Goal: Task Accomplishment & Management: Use online tool/utility

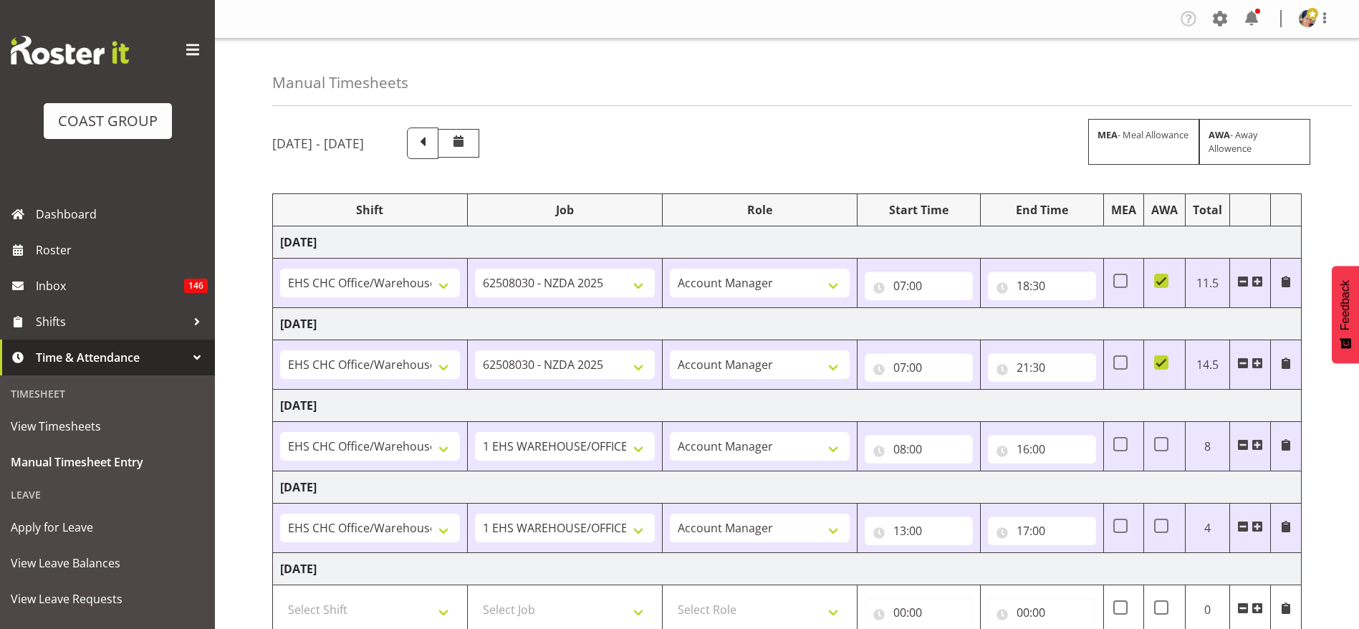
select select "1404"
select select "9196"
select select "37"
select select "1404"
select select "9196"
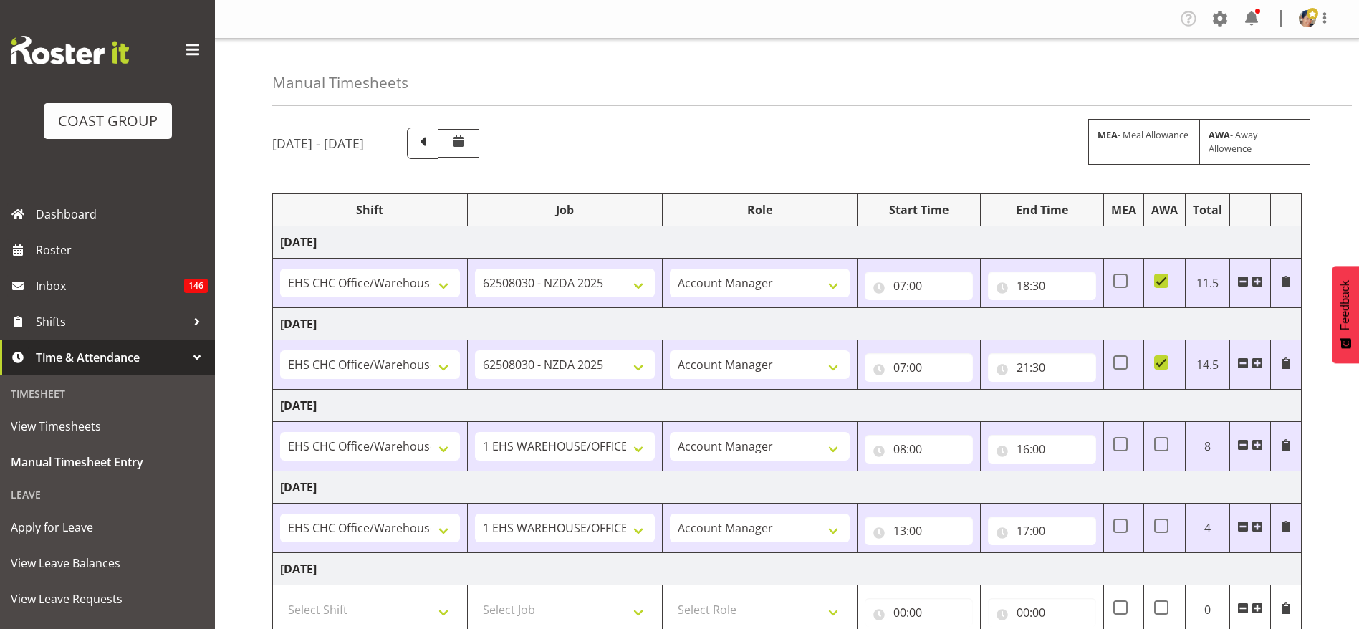
select select "37"
select select "1404"
select select "69"
select select "37"
select select "1404"
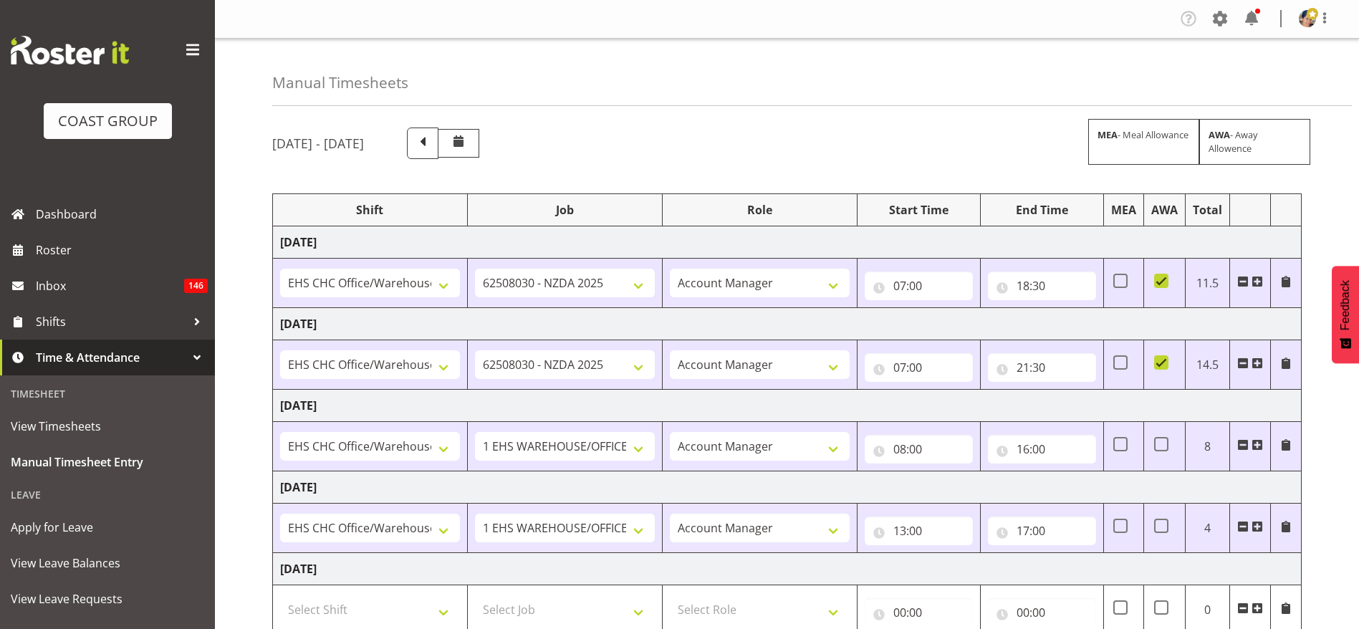
select select "69"
select select "37"
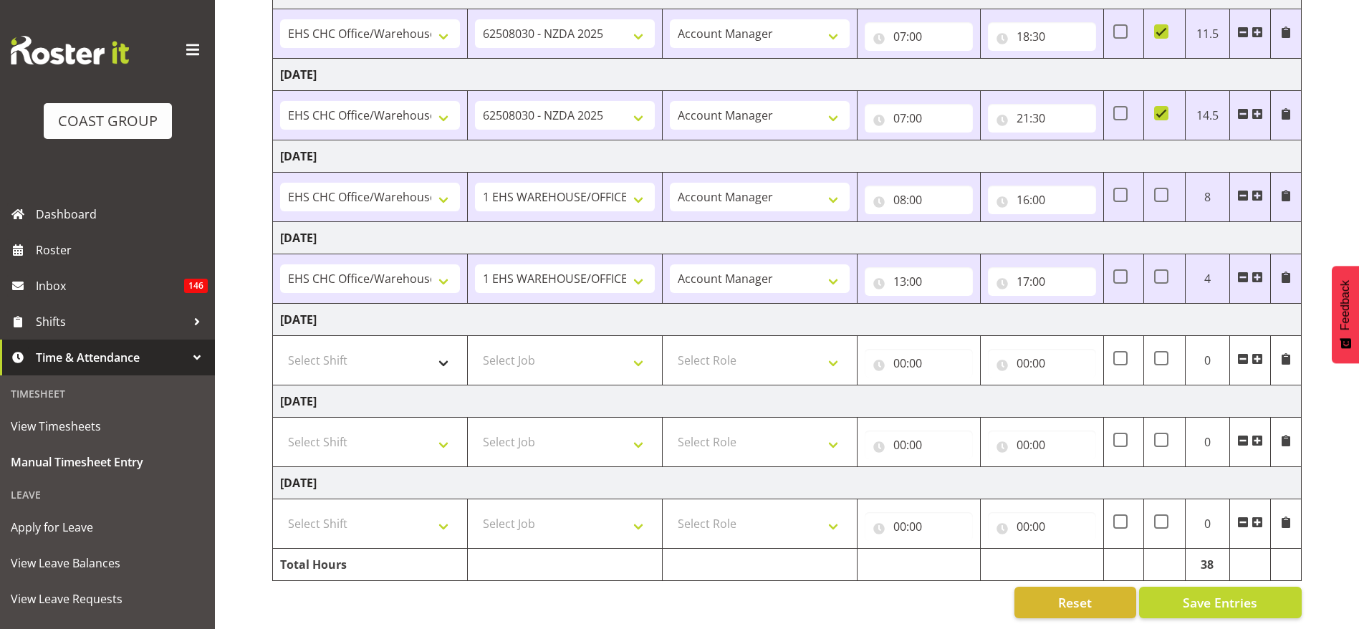
scroll to position [266, 0]
click at [902, 267] on input "13:00" at bounding box center [919, 281] width 108 height 29
click at [962, 304] on select "00 01 02 03 04 05 06 07 08 09 10 11 12 13 14 15 16 17 18 19 20 21 22 23" at bounding box center [962, 318] width 32 height 29
select select "16"
click at [946, 304] on select "00 01 02 03 04 05 06 07 08 09 10 11 12 13 14 15 16 17 18 19 20 21 22 23" at bounding box center [962, 318] width 32 height 29
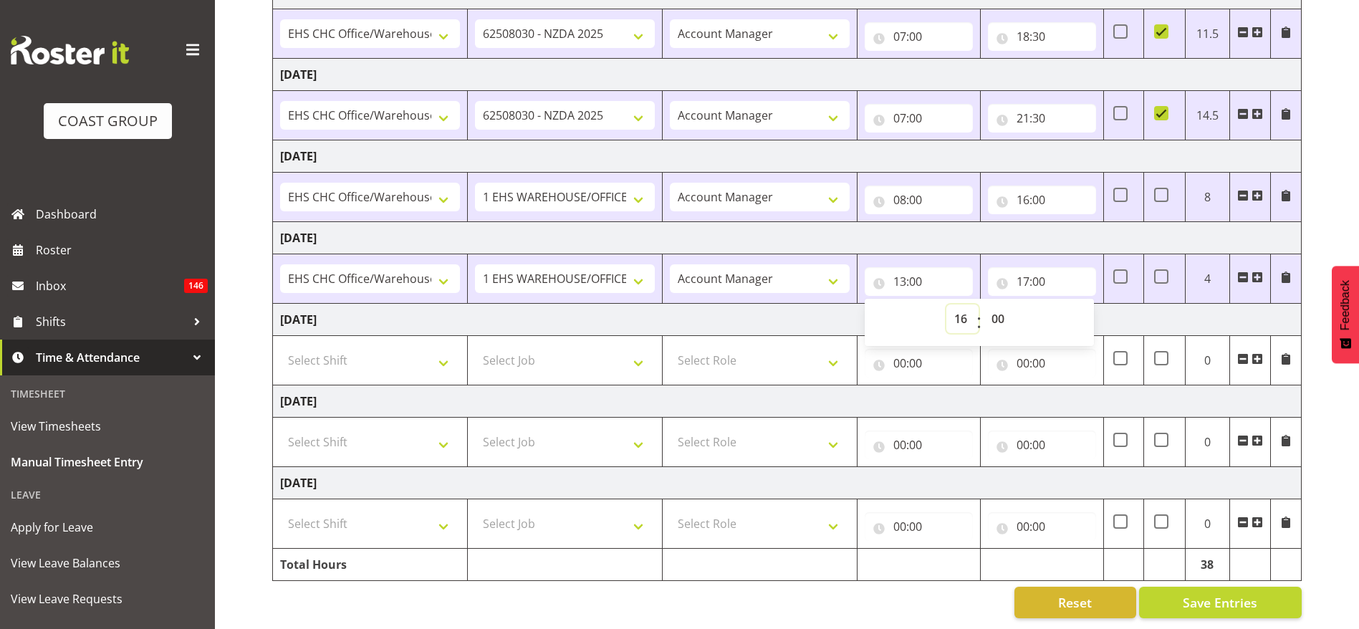
type input "16:00"
click at [1027, 267] on input "17:00" at bounding box center [1042, 281] width 108 height 29
click at [1087, 304] on select "00 01 02 03 04 05 06 07 08 09 10 11 12 13 14 15 16 17 18 19 20 21 22 23" at bounding box center [1085, 318] width 32 height 29
select select "19"
click at [1069, 304] on select "00 01 02 03 04 05 06 07 08 09 10 11 12 13 14 15 16 17 18 19 20 21 22 23" at bounding box center [1085, 318] width 32 height 29
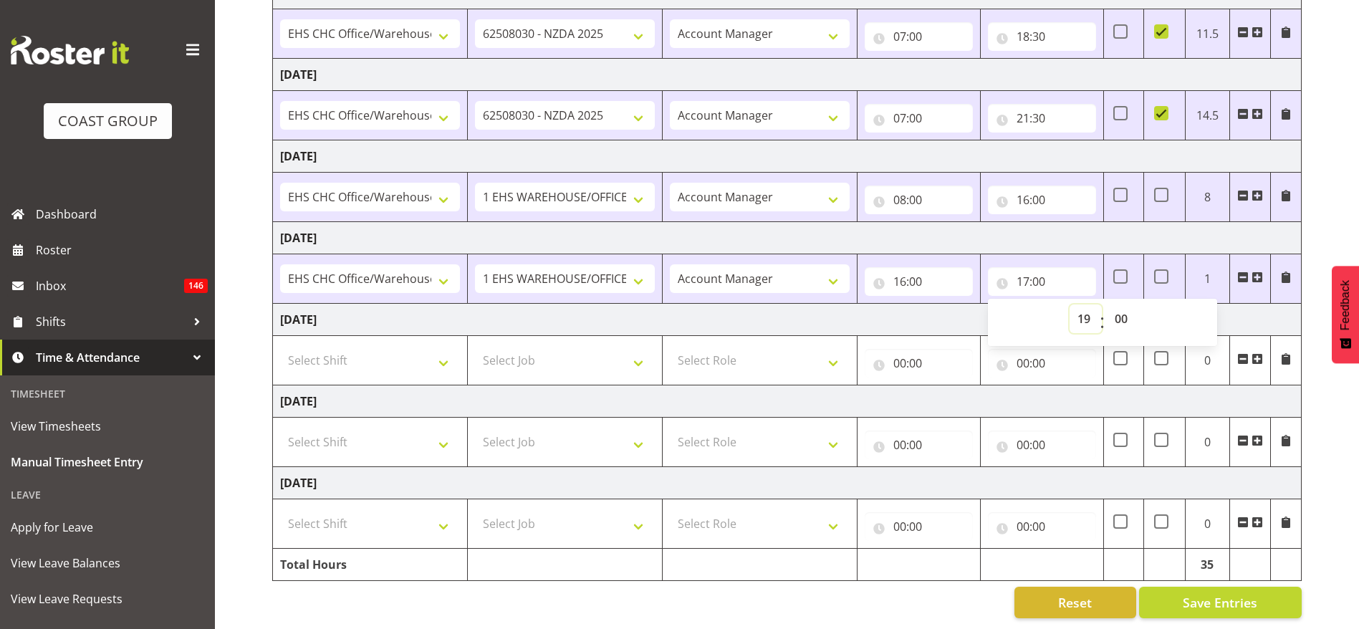
type input "19:00"
click at [1049, 227] on td "[DATE]" at bounding box center [787, 238] width 1029 height 32
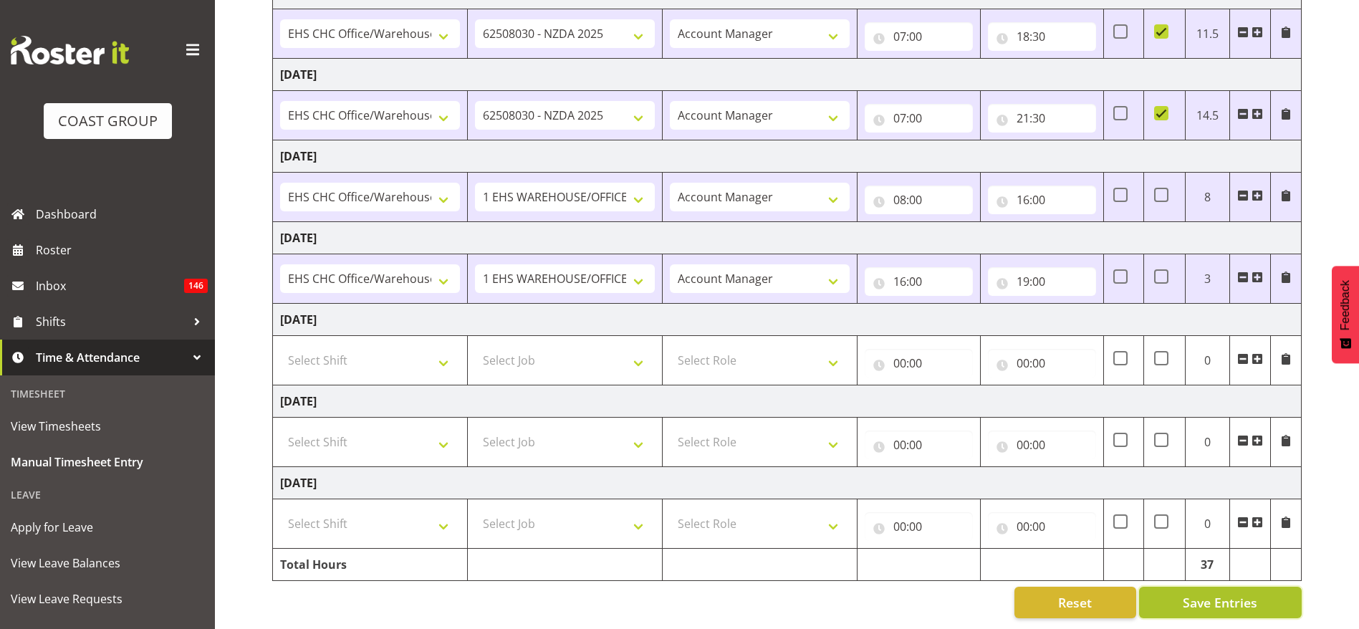
click at [1209, 593] on span "Save Entries" at bounding box center [1220, 602] width 74 height 19
